Goal: Task Accomplishment & Management: Use online tool/utility

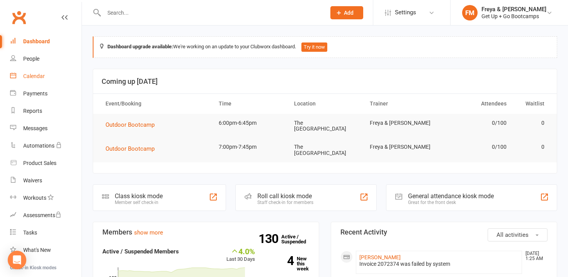
click at [47, 77] on link "Calendar" at bounding box center [46, 76] width 72 height 17
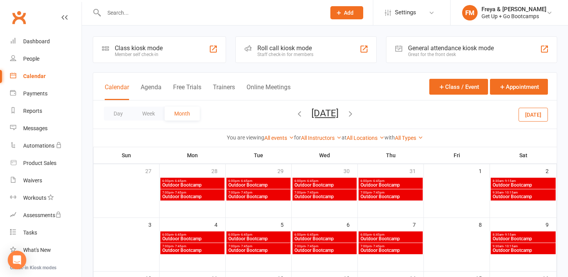
click at [355, 113] on icon "button" at bounding box center [351, 113] width 9 height 9
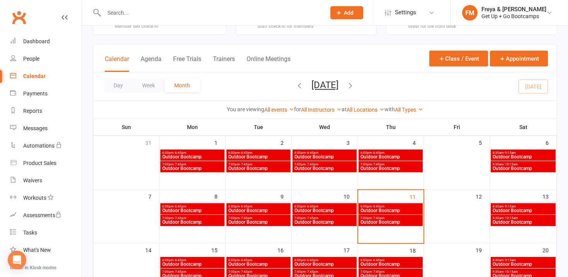
scroll to position [32, 0]
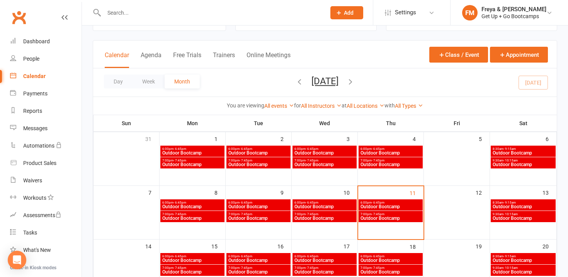
click at [335, 217] on span "Outdoor Bootcamp" at bounding box center [324, 218] width 61 height 5
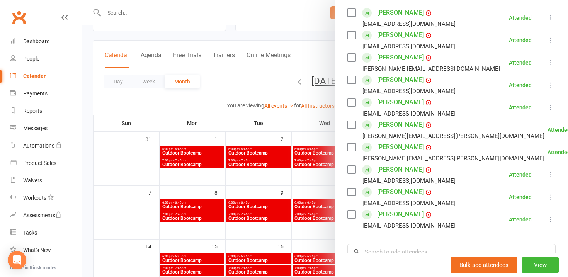
scroll to position [0, 0]
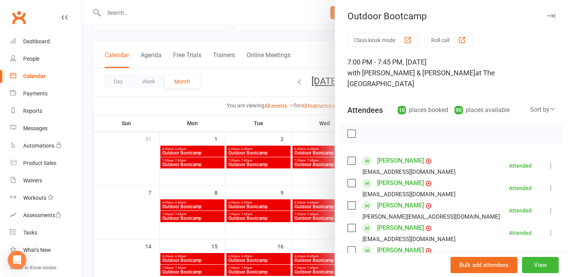
click at [260, 170] on div at bounding box center [325, 138] width 487 height 277
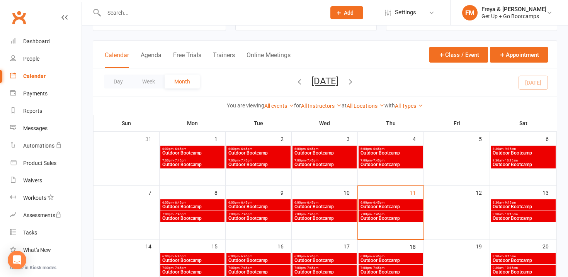
click at [336, 207] on span "Outdoor Bootcamp" at bounding box center [324, 207] width 61 height 5
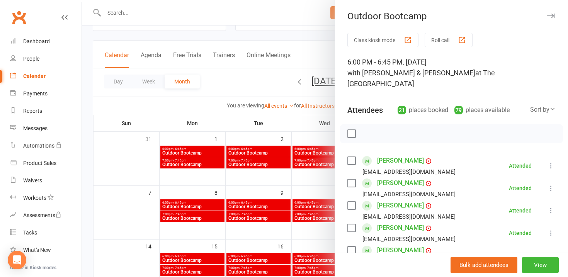
click at [452, 42] on button "Roll call" at bounding box center [449, 40] width 48 height 14
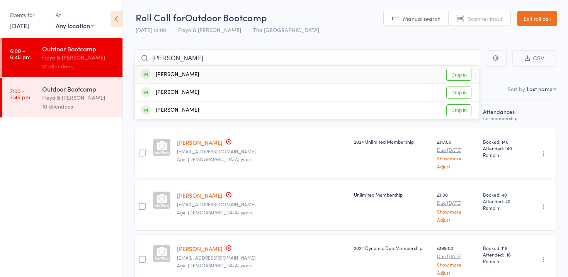
type input "leah"
click at [459, 74] on link "Drop in" at bounding box center [459, 75] width 25 height 12
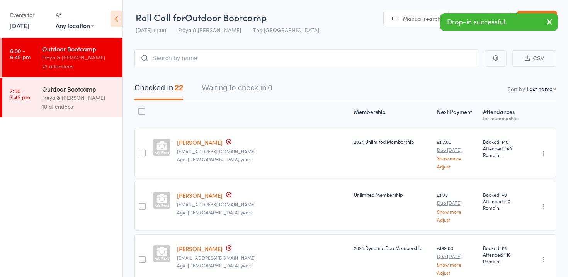
click at [90, 98] on div "Freya & [PERSON_NAME]" at bounding box center [79, 97] width 74 height 9
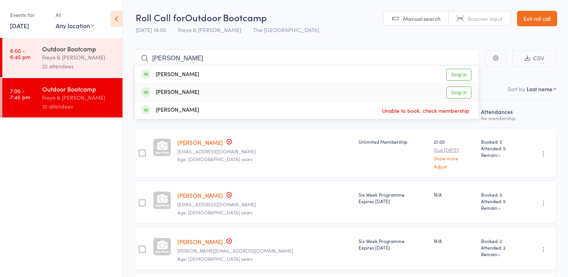
type input "lucy"
click at [461, 93] on link "Drop in" at bounding box center [459, 93] width 25 height 12
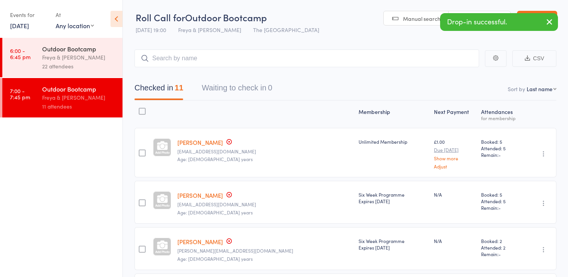
click at [549, 22] on icon "button" at bounding box center [549, 22] width 9 height 10
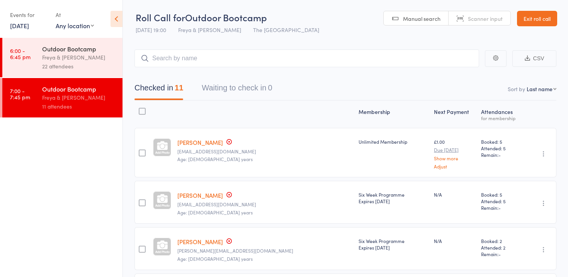
click at [536, 17] on link "Exit roll call" at bounding box center [537, 18] width 40 height 15
